Goal: Complete application form: Complete application form

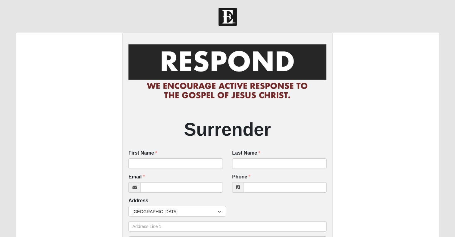
scroll to position [1, 0]
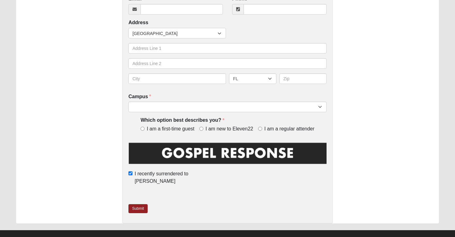
scroll to position [178, 0]
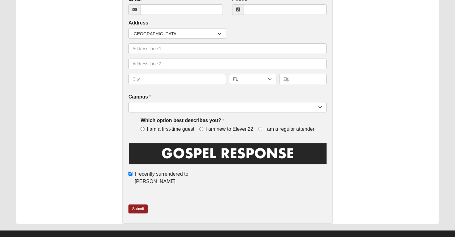
click at [257, 213] on div "Surrender First Name First Name is required. Last Name Last Name is required. E…" at bounding box center [227, 39] width 210 height 368
click at [132, 171] on input "I recently surrendered to Jesus" at bounding box center [130, 173] width 4 height 4
checkbox input "true"
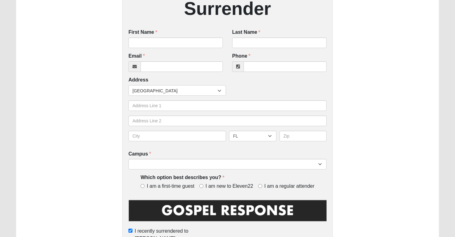
scroll to position [118, 0]
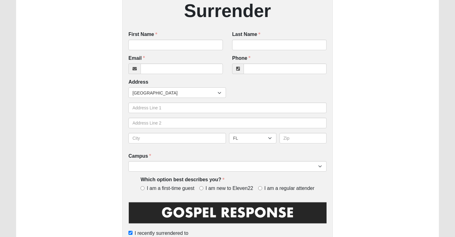
scroll to position [118, 0]
click at [376, 185] on div "Surrender First Name First Name is required. Last Name Last Name is required. E…" at bounding box center [227, 98] width 423 height 368
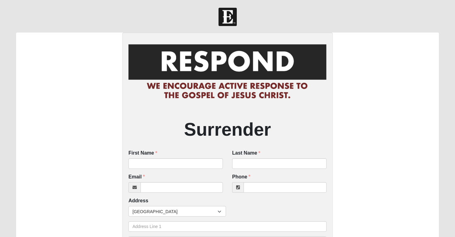
scroll to position [0, 0]
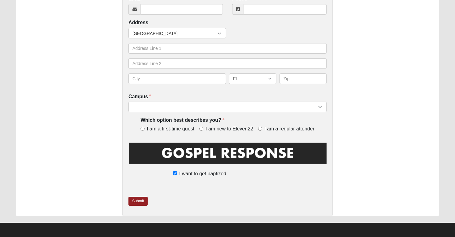
scroll to position [178, 0]
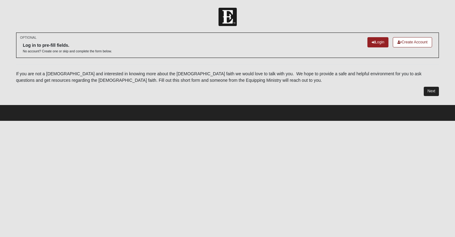
click at [428, 90] on link "Next" at bounding box center [430, 91] width 15 height 9
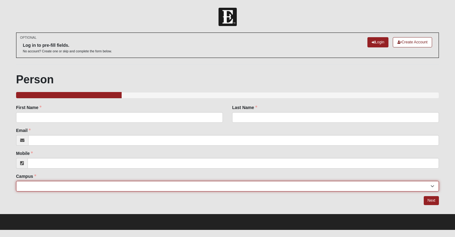
select select "14"
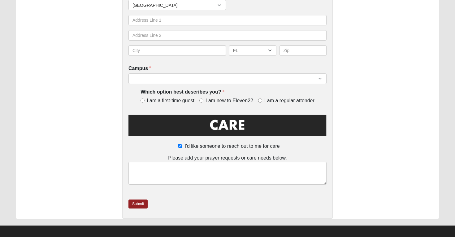
scroll to position [206, 0]
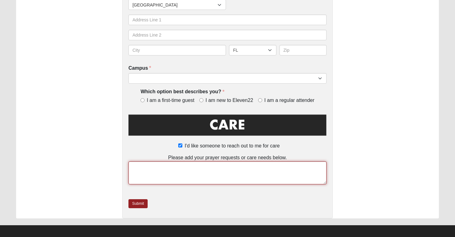
click at [160, 169] on textarea at bounding box center [227, 172] width 198 height 23
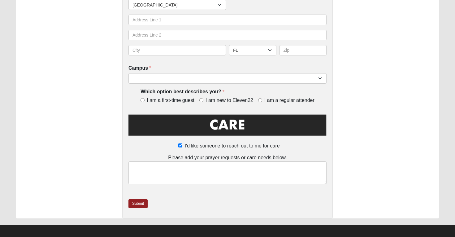
click at [110, 176] on div "Care Request First Name First Name is required. Last Name Last Name is required…" at bounding box center [227, 22] width 423 height 392
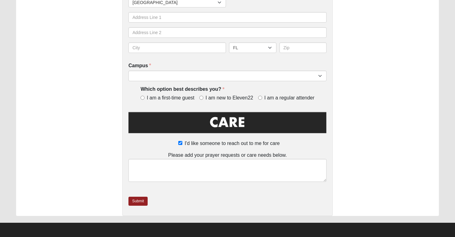
scroll to position [208, 0]
drag, startPoint x: 286, startPoint y: 152, endPoint x: 165, endPoint y: 155, distance: 121.9
click at [165, 155] on div "Please add your prayer requests or care needs below." at bounding box center [227, 167] width 198 height 30
copy div "Please add your prayer requests or care needs below."
